Goal: Transaction & Acquisition: Obtain resource

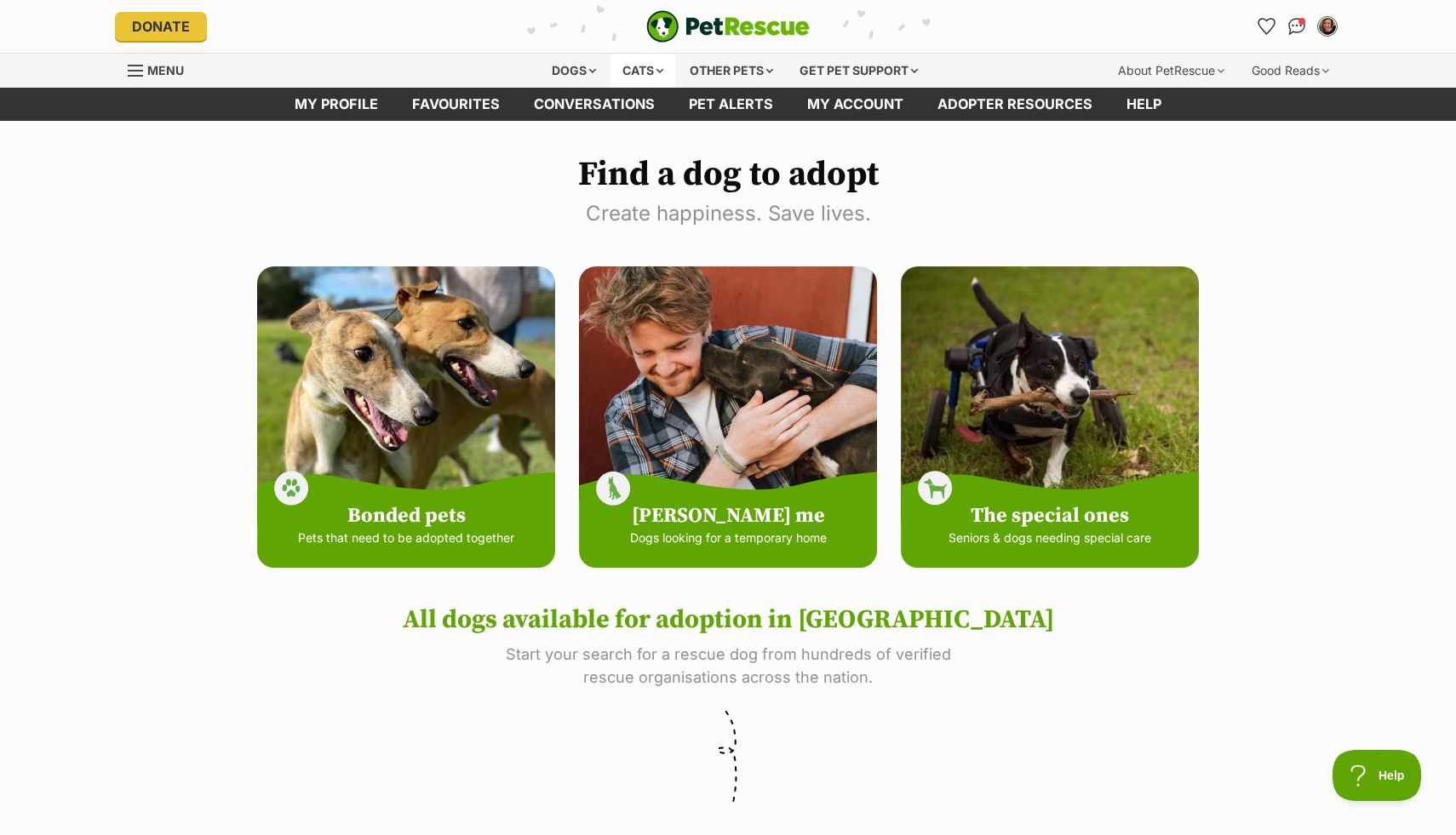
click at [658, 77] on div "Cats" at bounding box center [643, 71] width 65 height 34
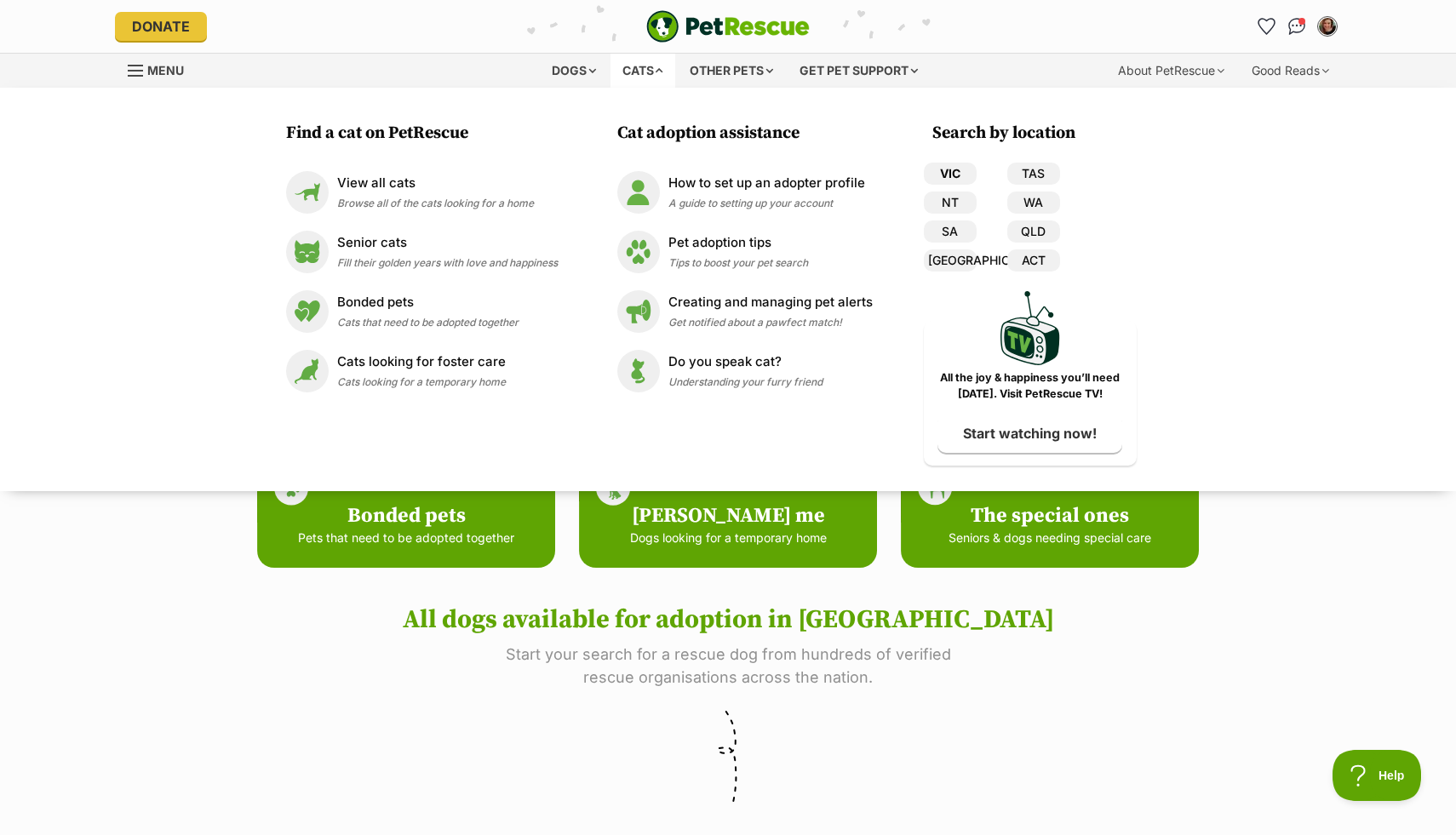
click at [942, 172] on link "VIC" at bounding box center [950, 173] width 53 height 23
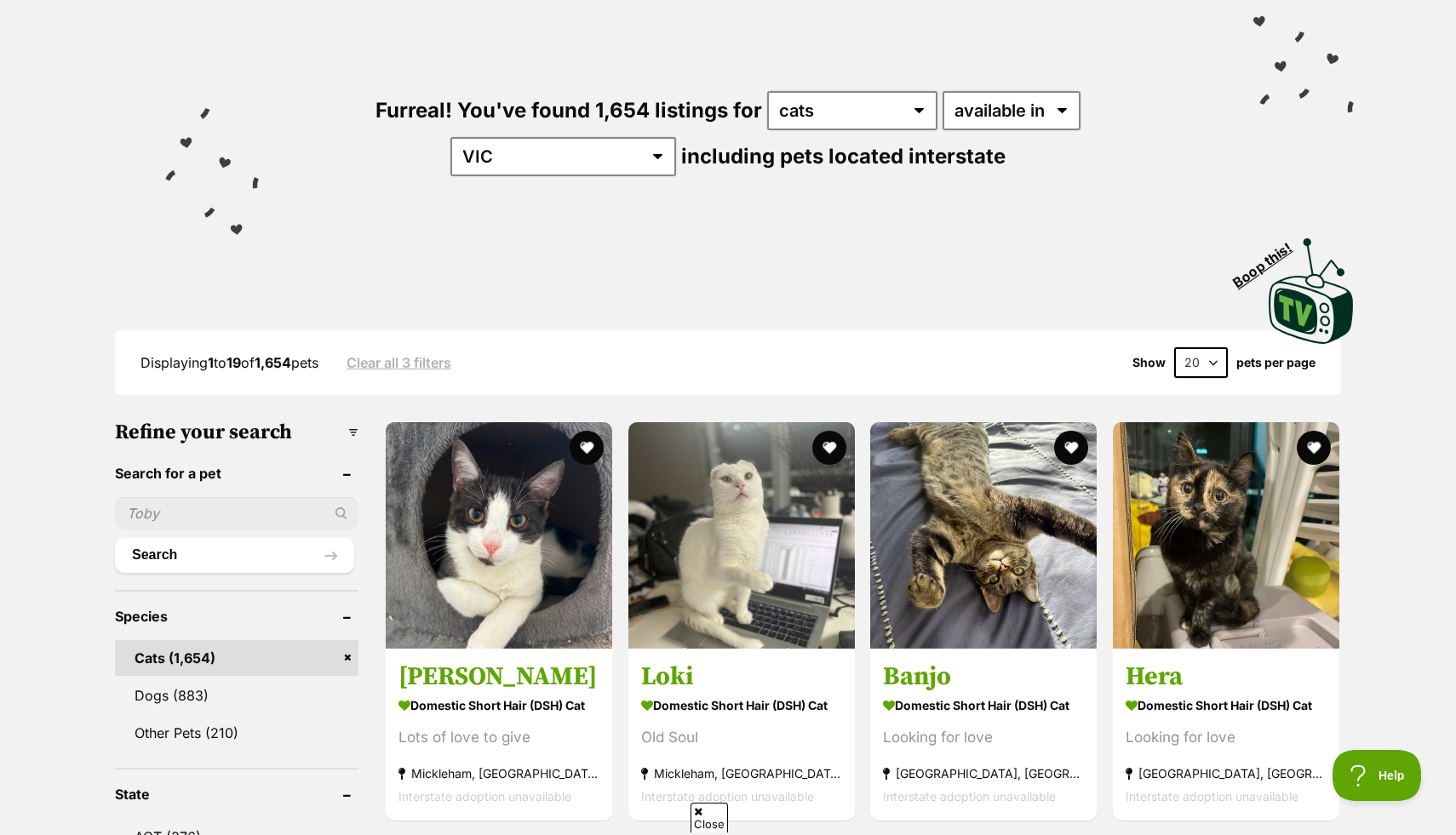
click at [1198, 365] on select "20 40 60" at bounding box center [1201, 363] width 54 height 31
select select "60"
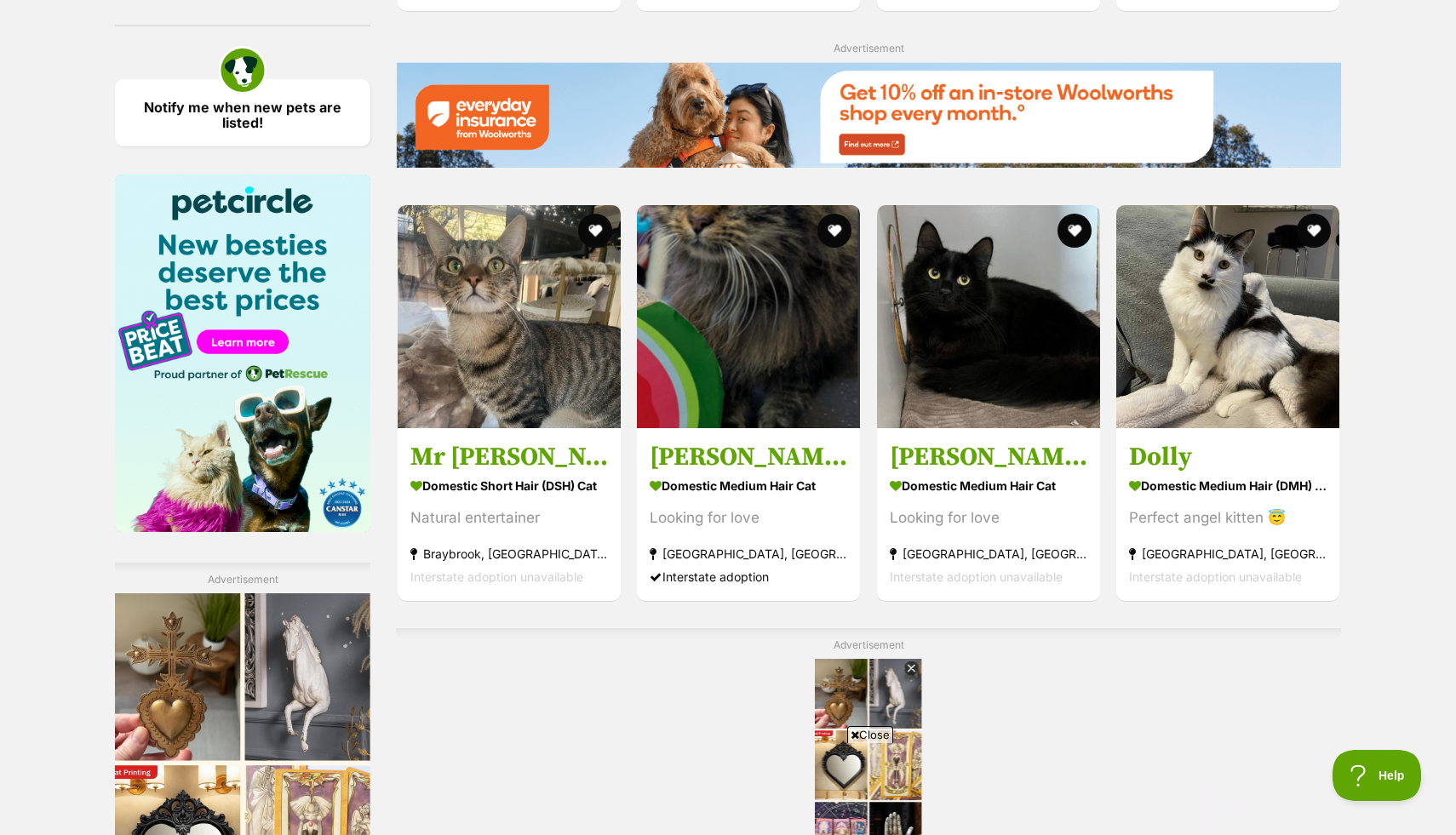
scroll to position [2546, 0]
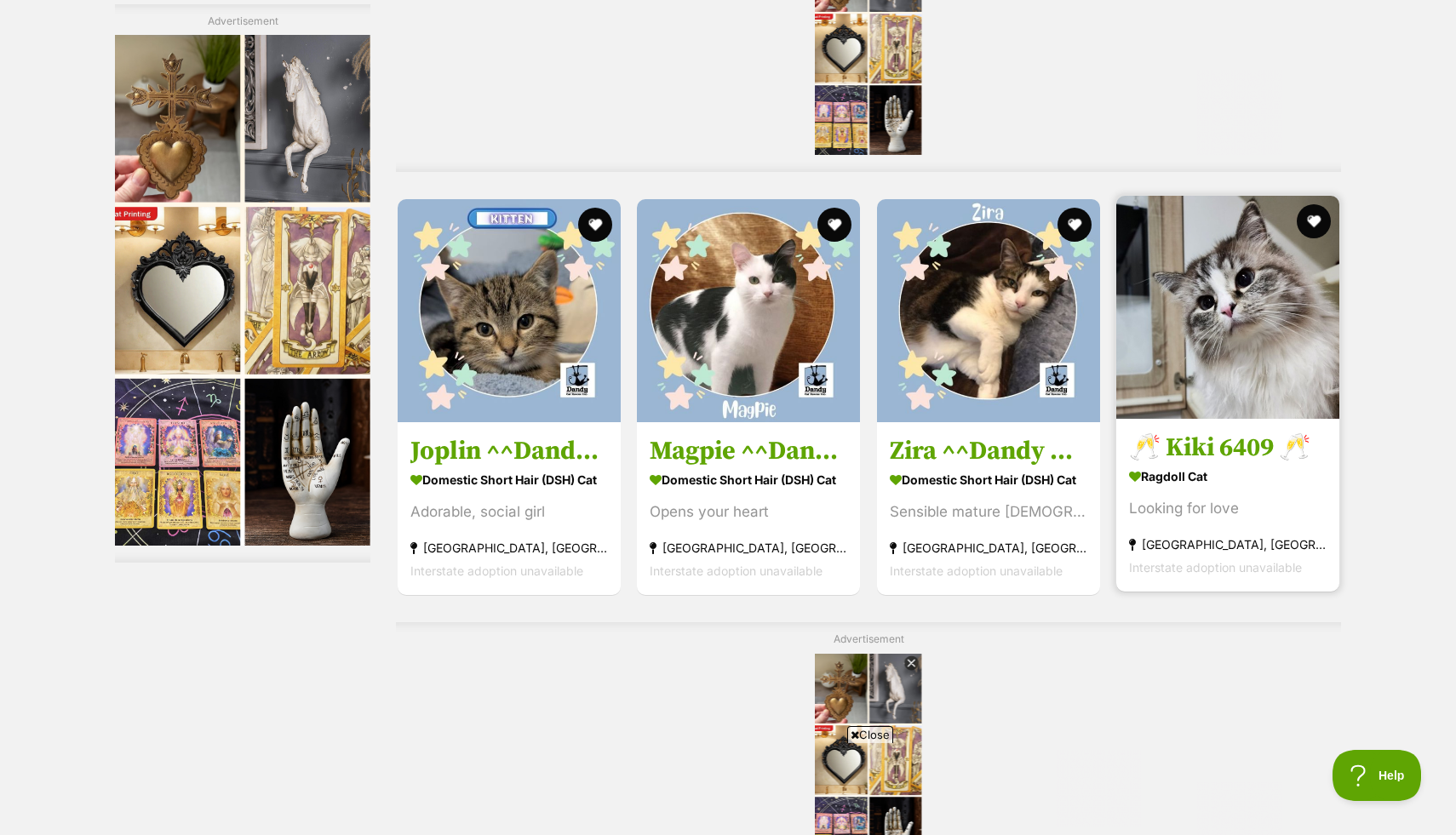
click at [1284, 349] on img at bounding box center [1228, 307] width 223 height 223
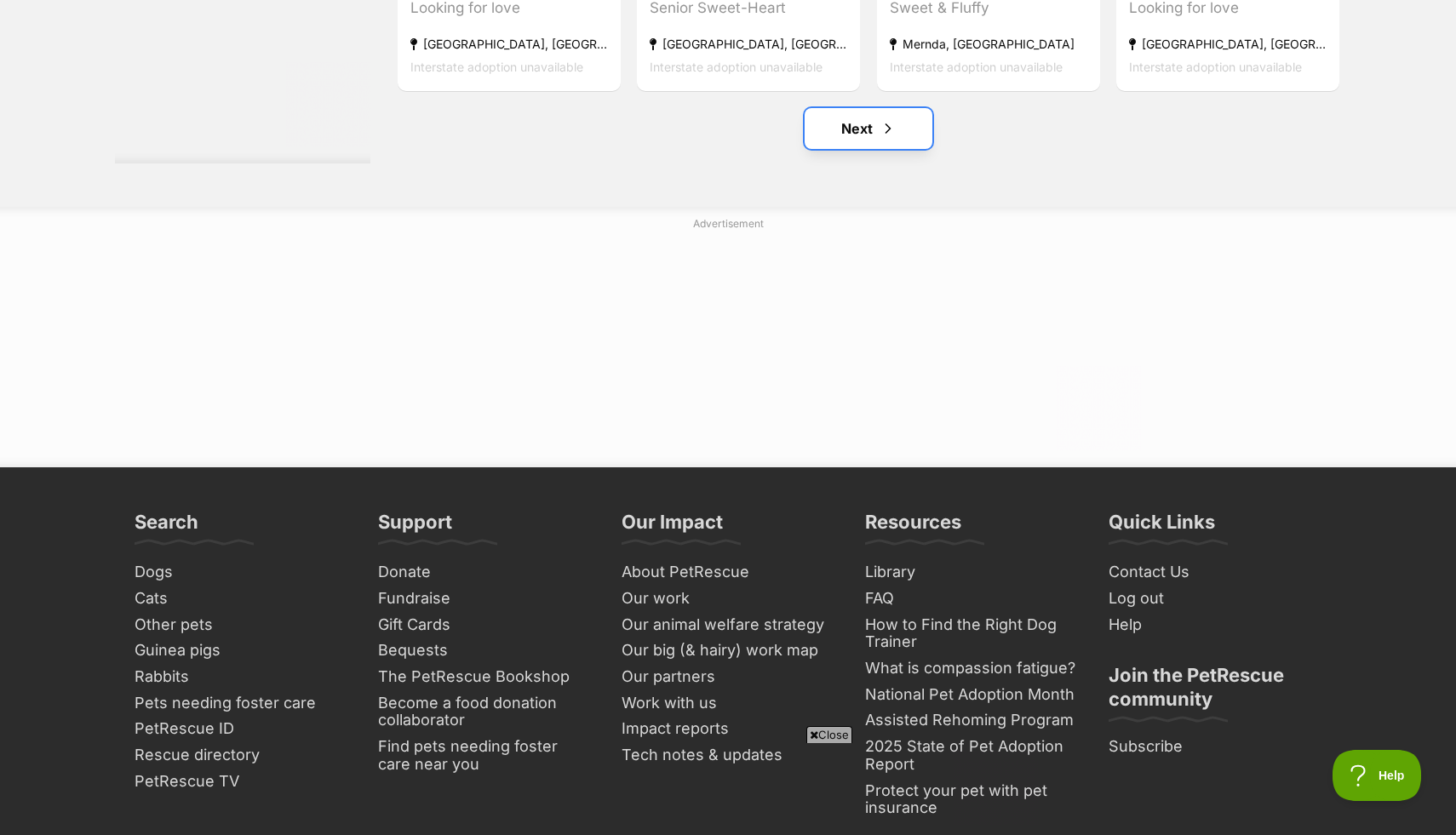
click at [848, 130] on link "Next" at bounding box center [869, 128] width 128 height 41
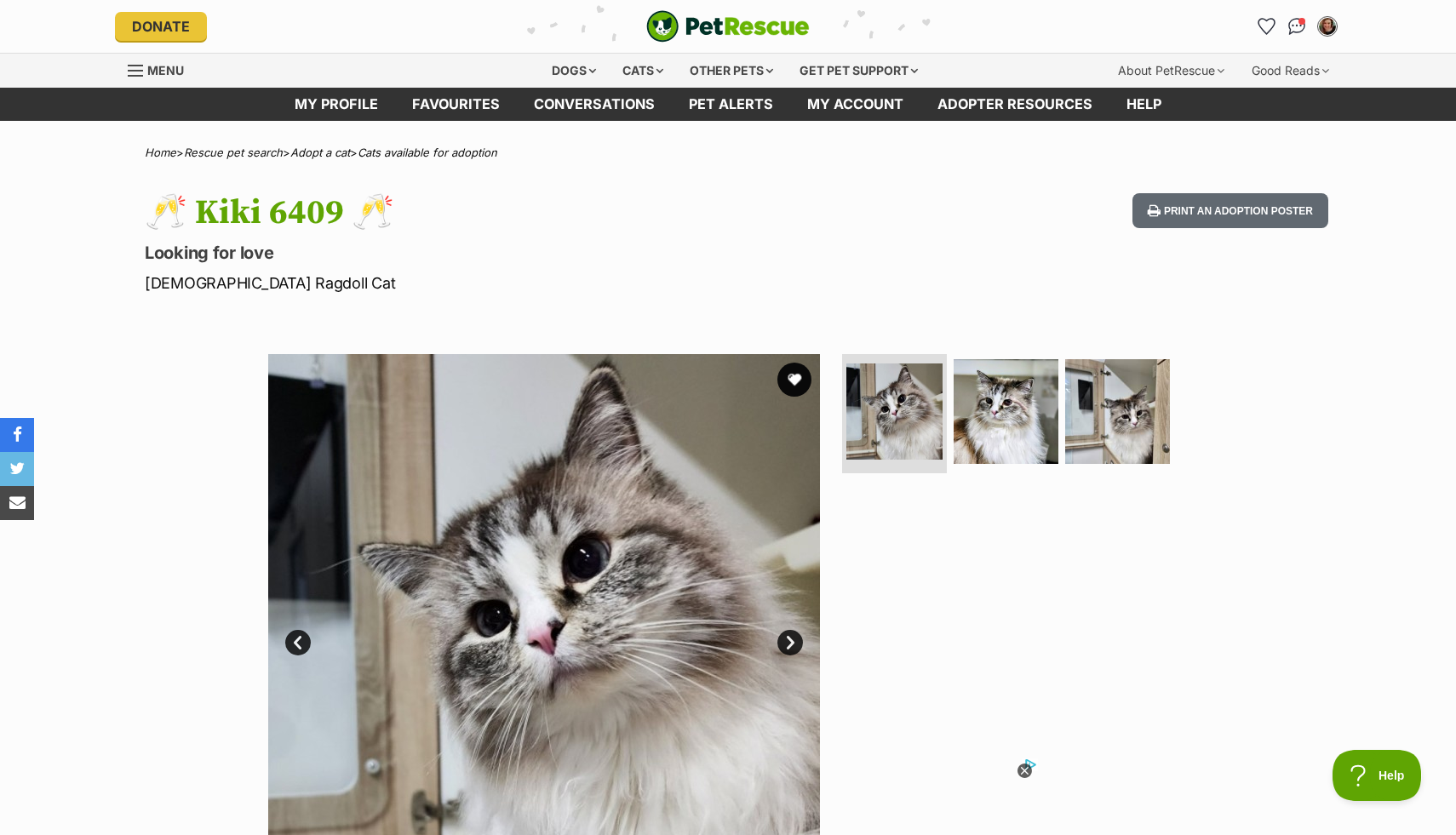
click at [771, 646] on img at bounding box center [544, 630] width 551 height 551
click at [787, 638] on link "Next" at bounding box center [790, 642] width 25 height 25
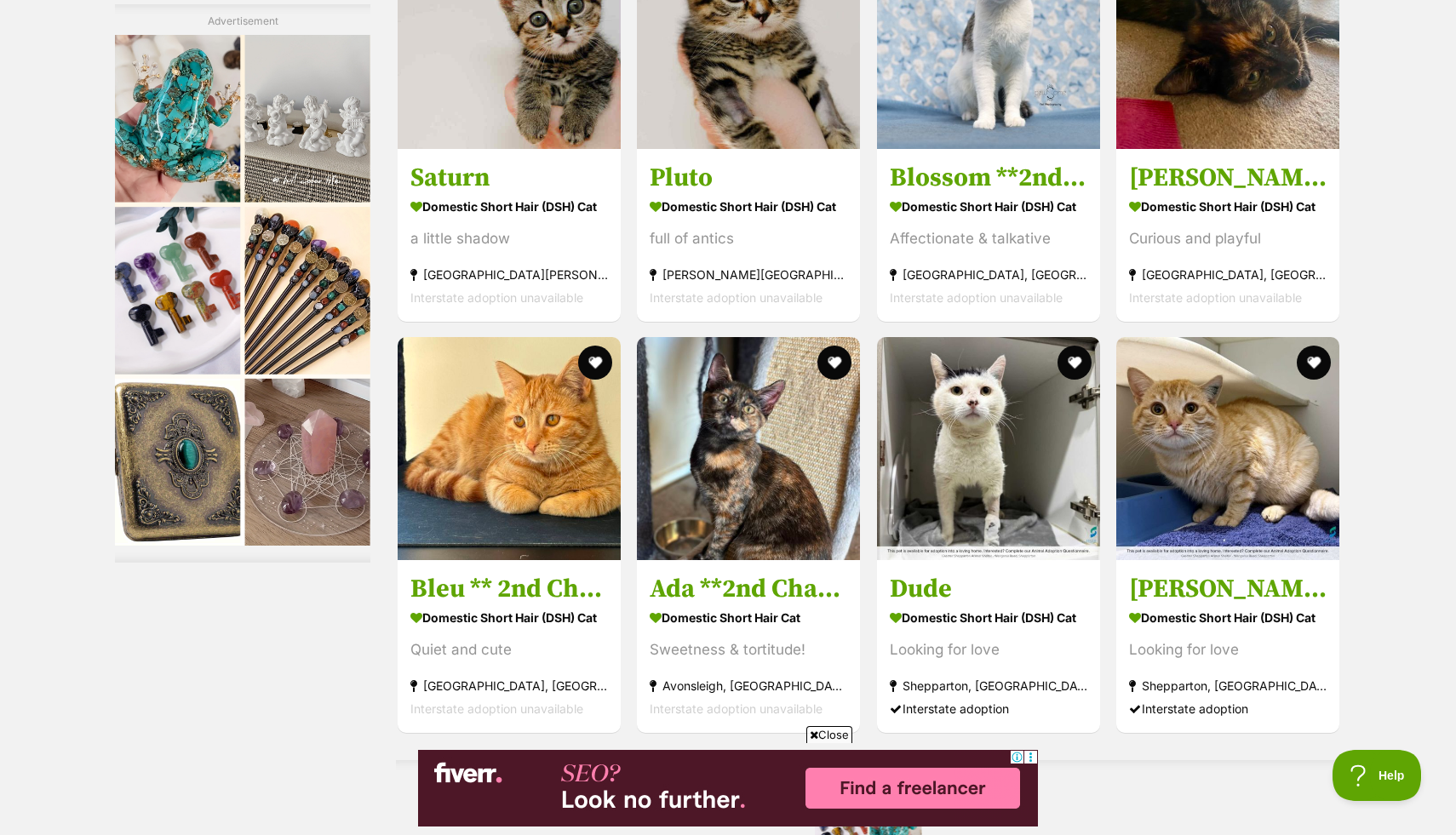
scroll to position [4325, 0]
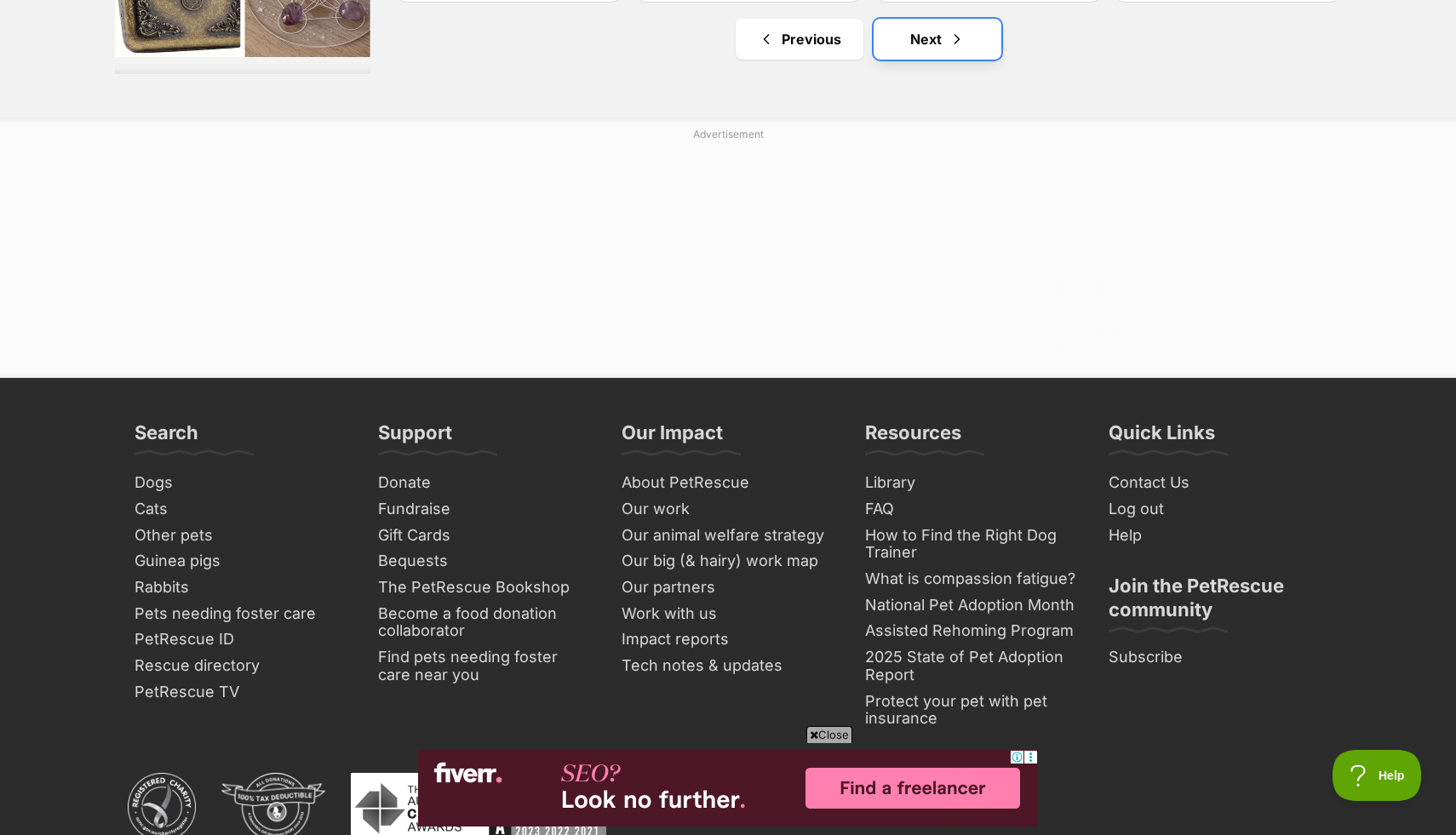
click at [921, 41] on link "Next" at bounding box center [938, 39] width 128 height 41
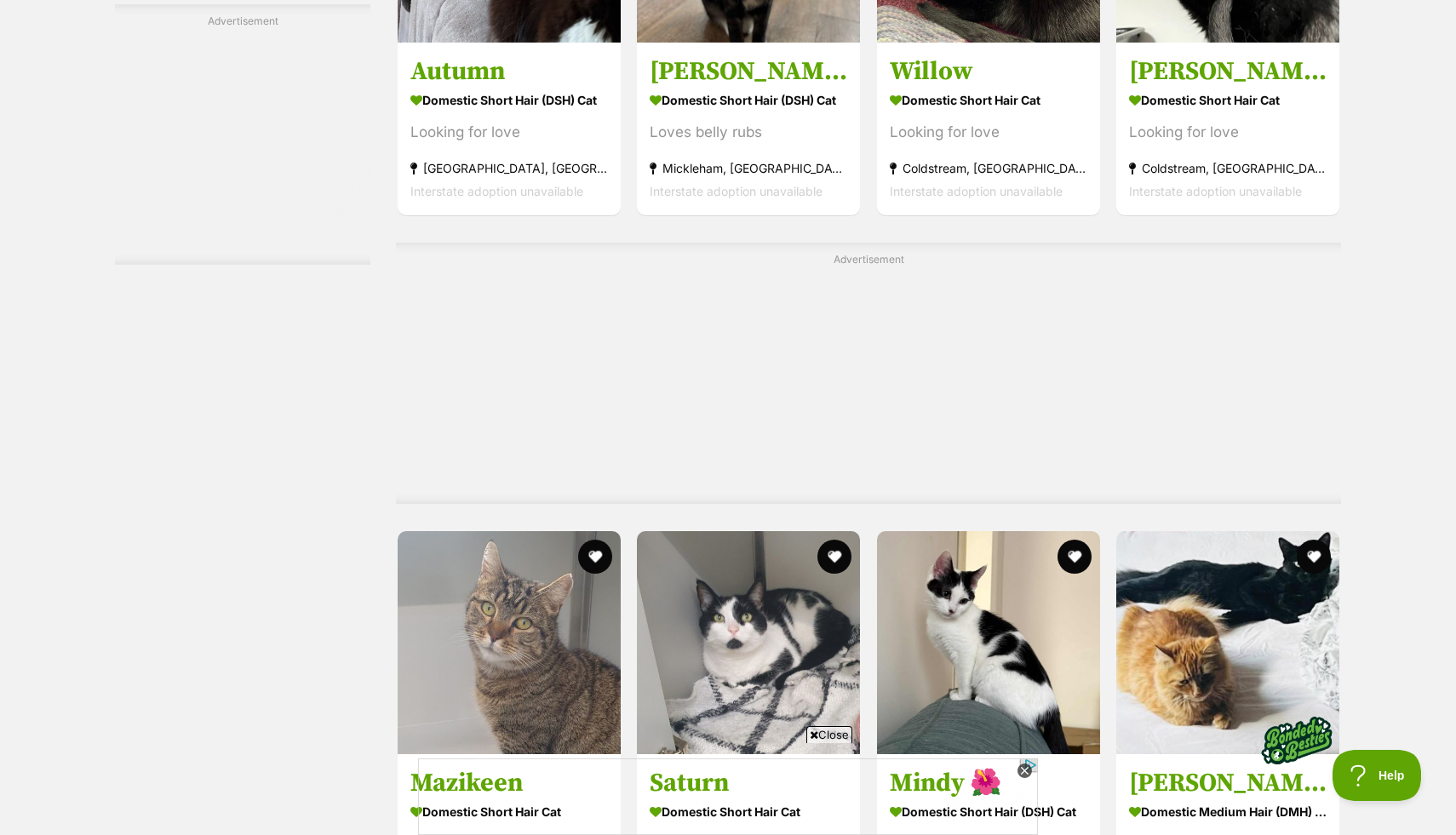
scroll to position [4804, 0]
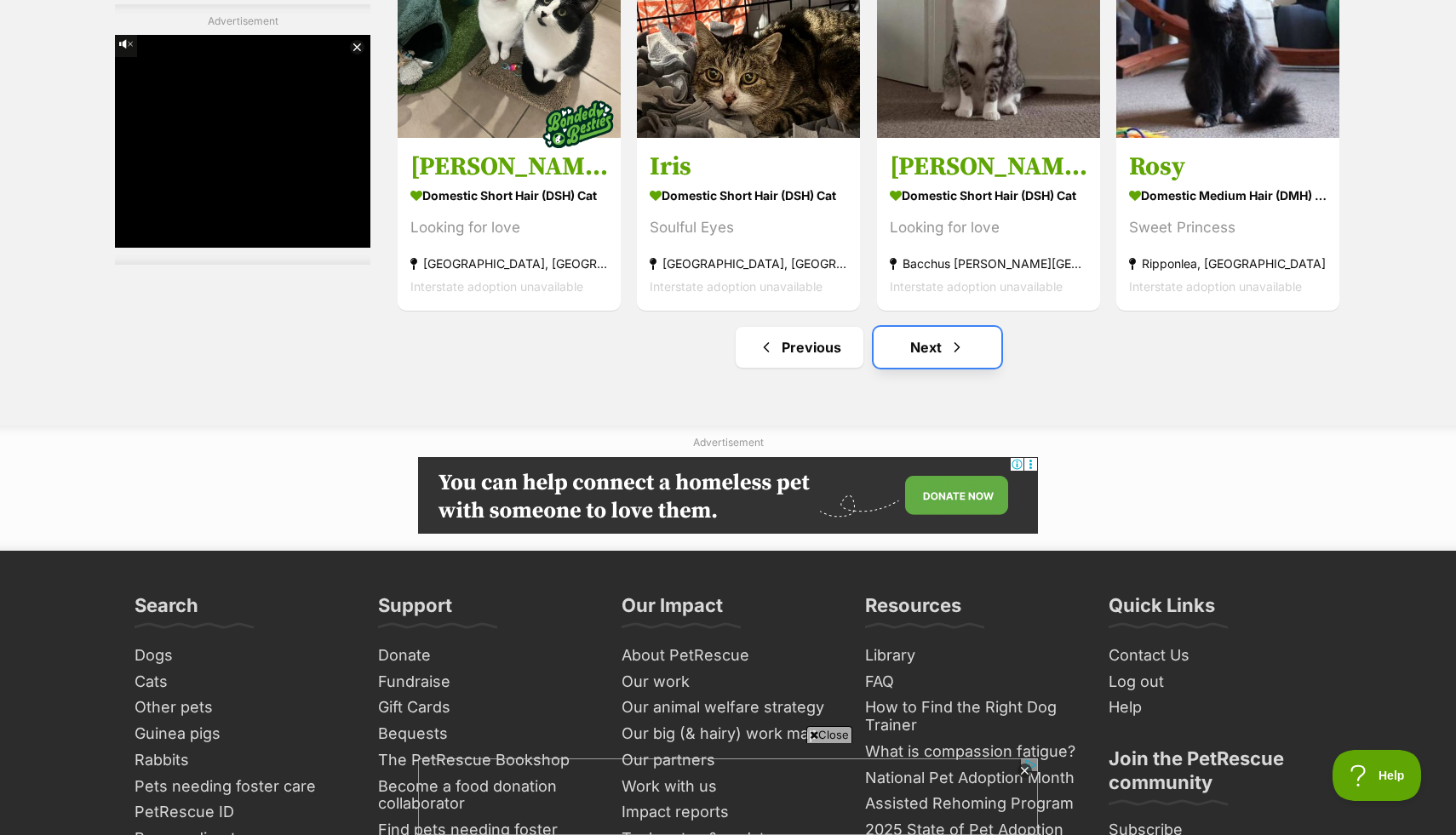
click at [917, 355] on link "Next" at bounding box center [938, 347] width 128 height 41
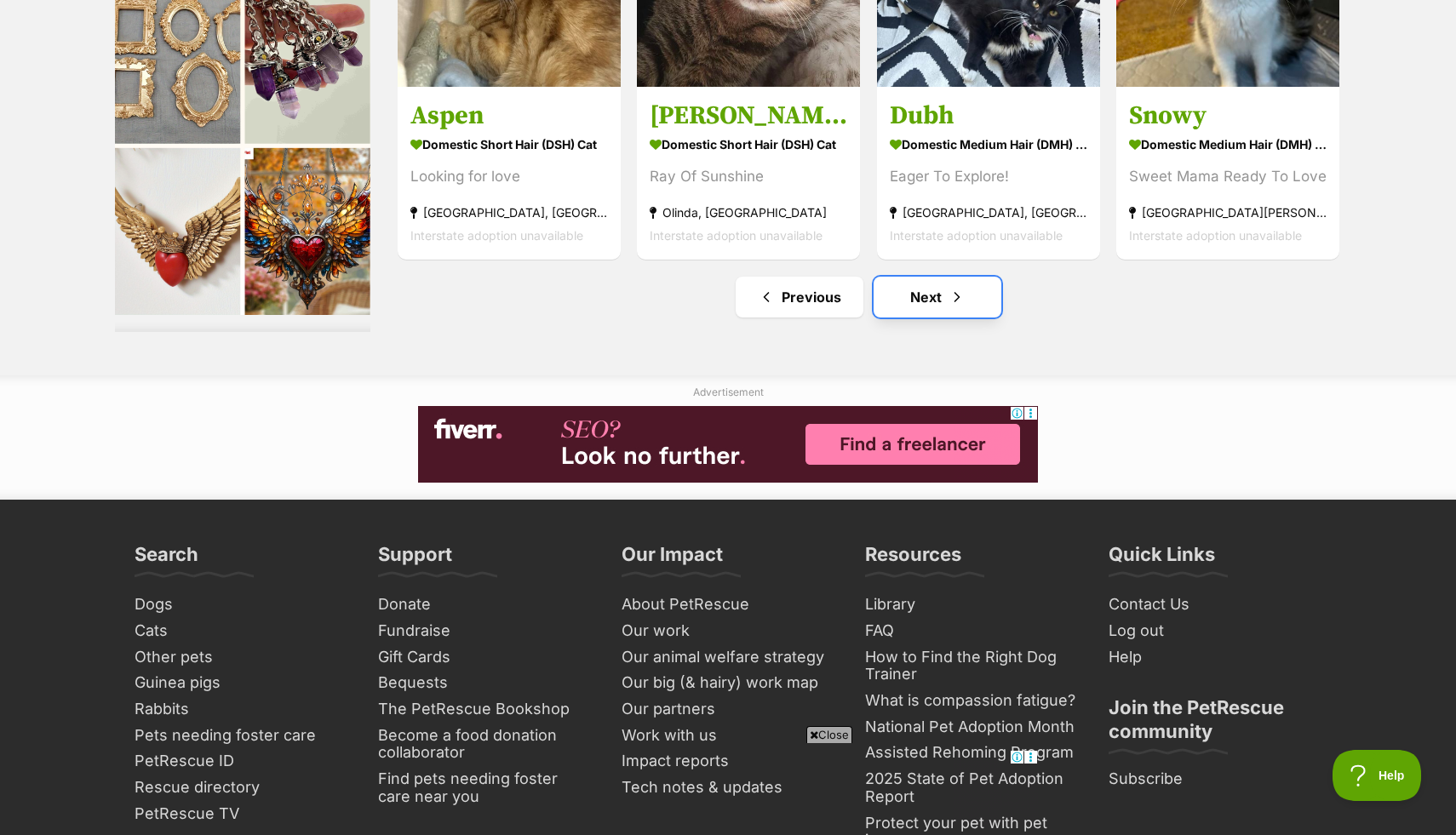
click at [940, 292] on link "Next" at bounding box center [938, 296] width 128 height 41
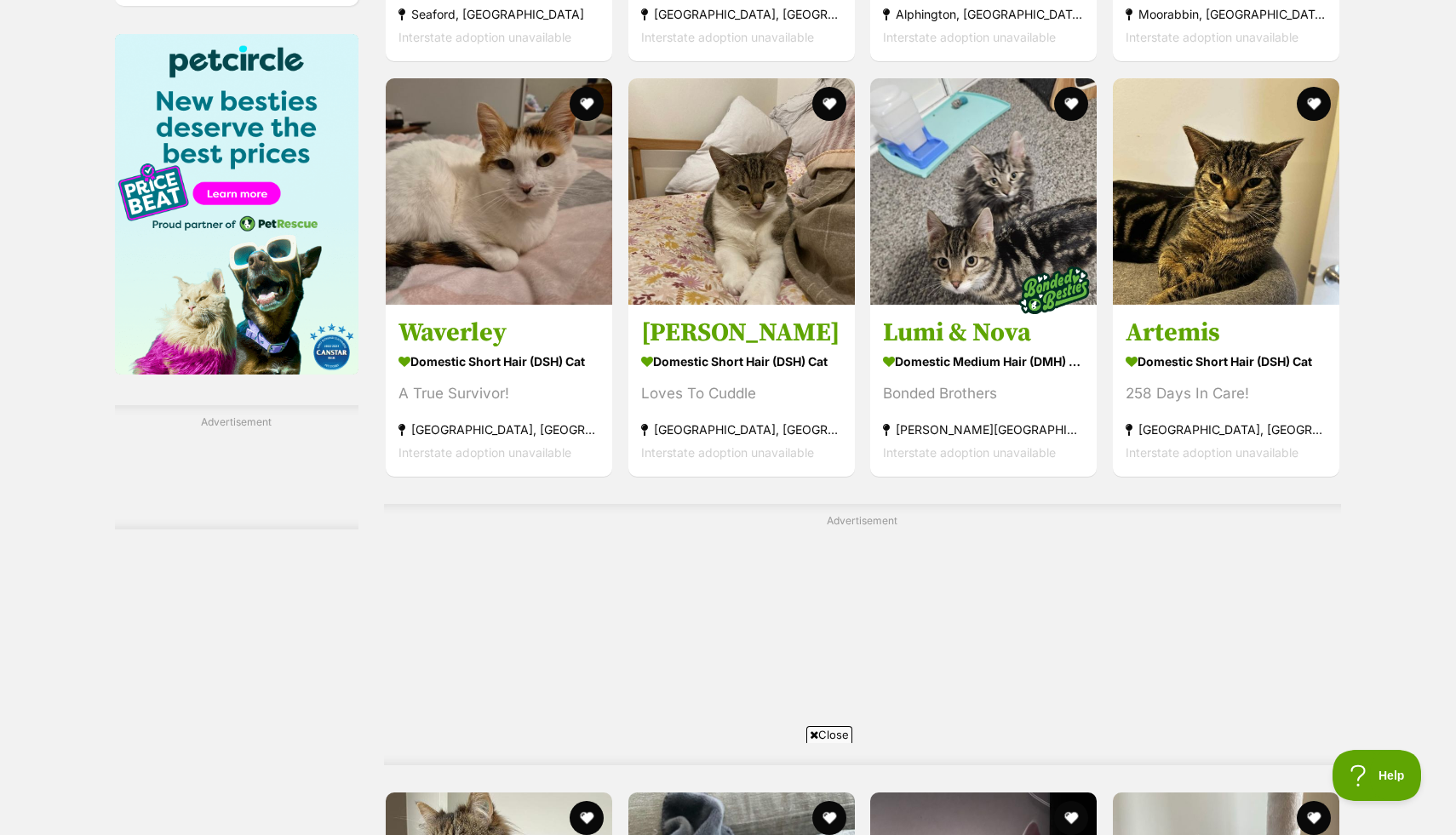
scroll to position [2725, 0]
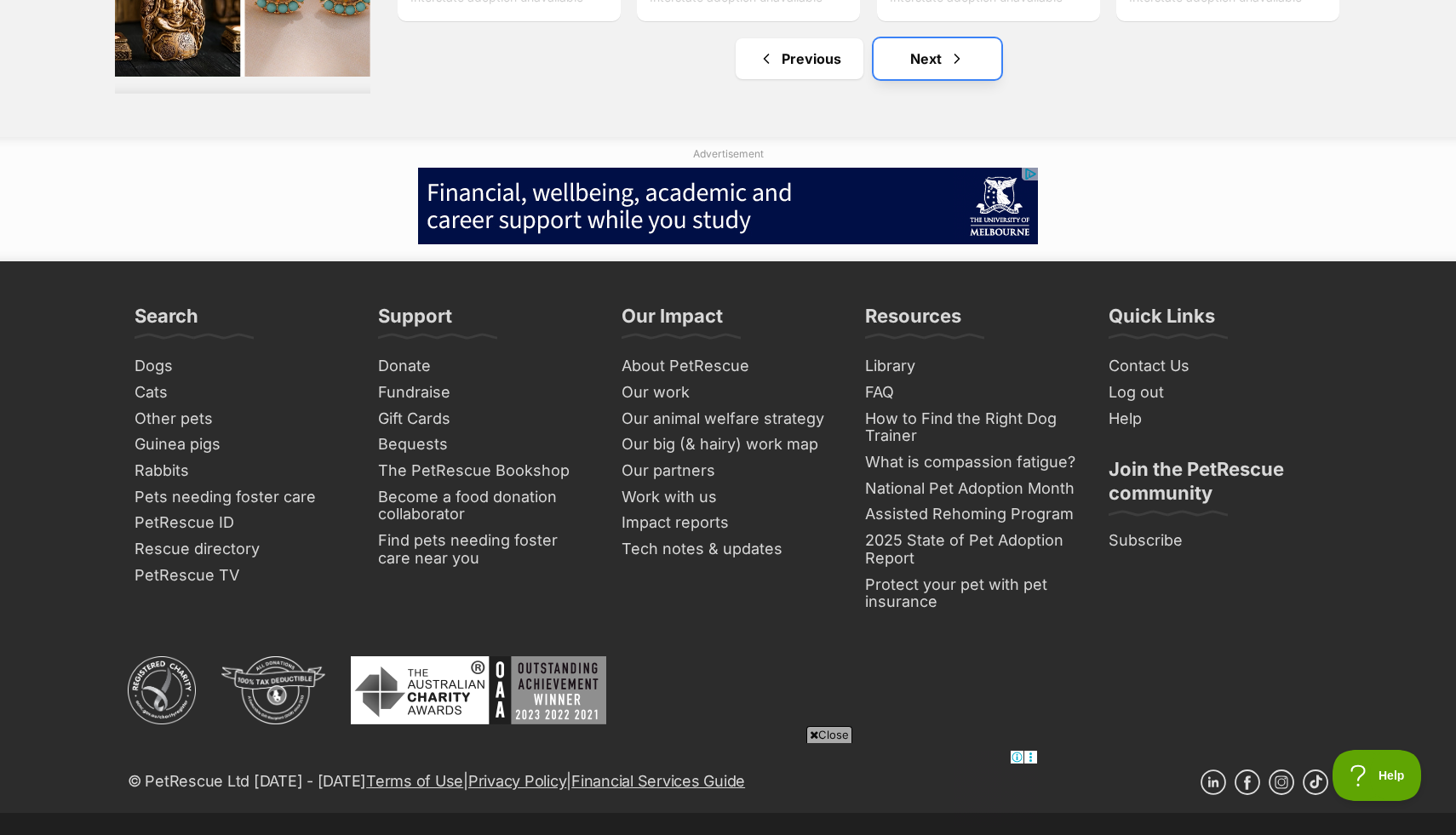
click at [960, 49] on span "Next page" at bounding box center [957, 59] width 17 height 21
